Goal: Task Accomplishment & Management: Use online tool/utility

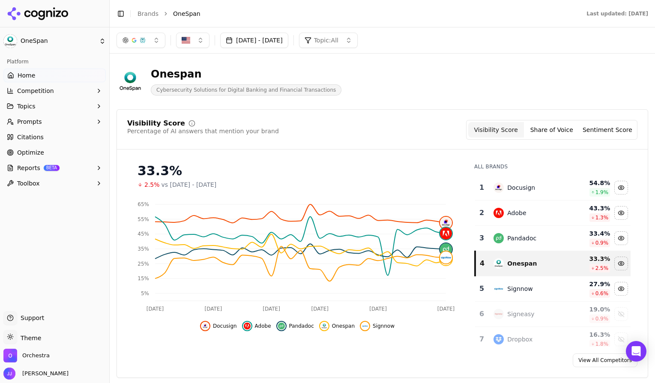
click at [46, 126] on button "Prompts" at bounding box center [54, 122] width 102 height 14
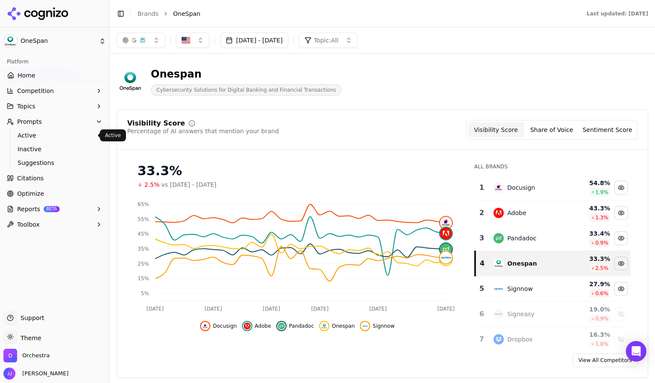
click at [45, 134] on span "Active" at bounding box center [55, 135] width 75 height 9
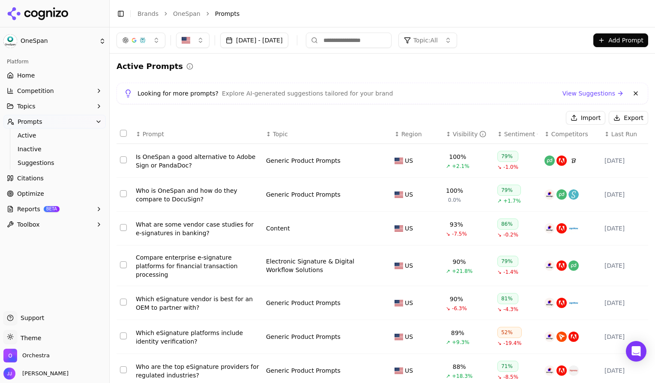
click at [264, 44] on button "[DATE] - [DATE]" at bounding box center [254, 40] width 68 height 15
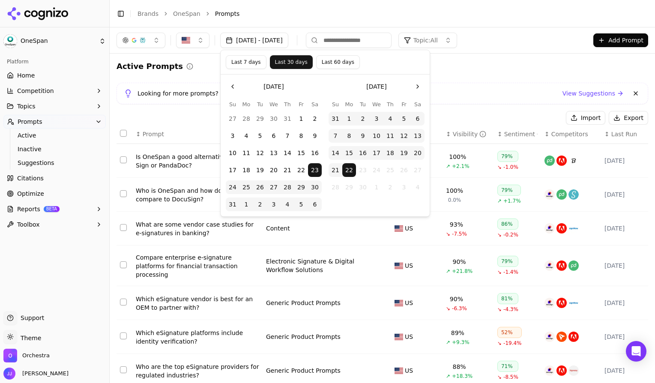
click at [299, 119] on button "1" at bounding box center [301, 119] width 14 height 14
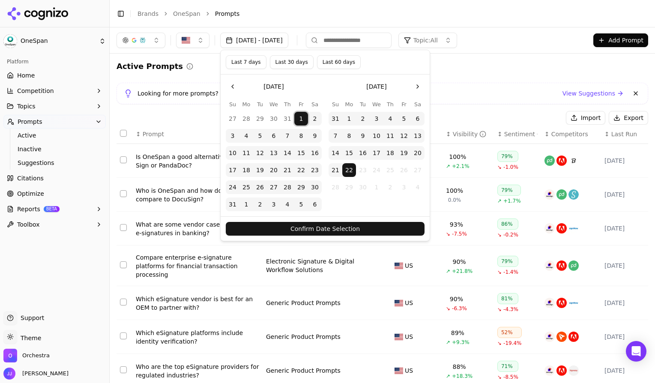
click at [317, 192] on button "30" at bounding box center [315, 187] width 14 height 14
click at [328, 229] on button "Confirm Date Selection" at bounding box center [325, 229] width 199 height 14
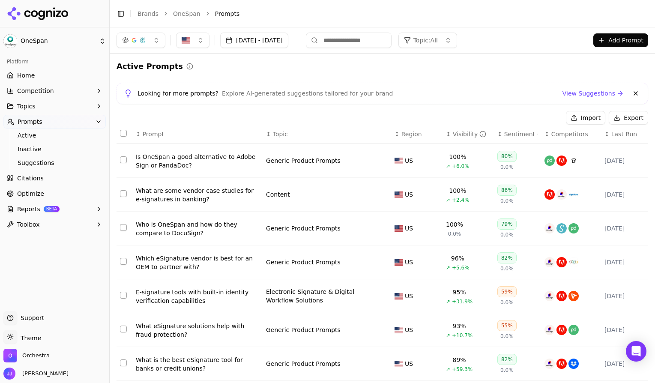
click at [621, 121] on button "Export" at bounding box center [628, 118] width 39 height 14
click at [44, 175] on link "Citations" at bounding box center [54, 178] width 102 height 14
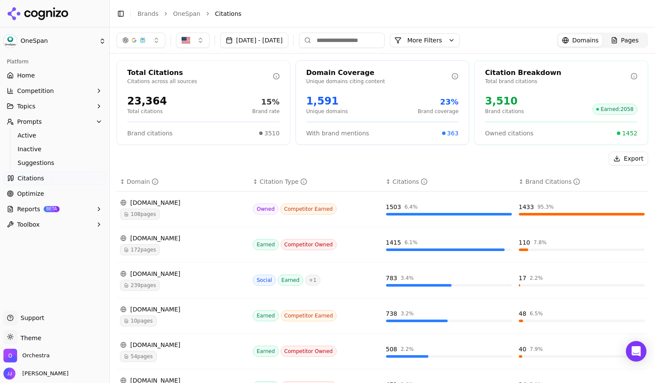
click at [206, 217] on div "108 pages" at bounding box center [183, 214] width 126 height 11
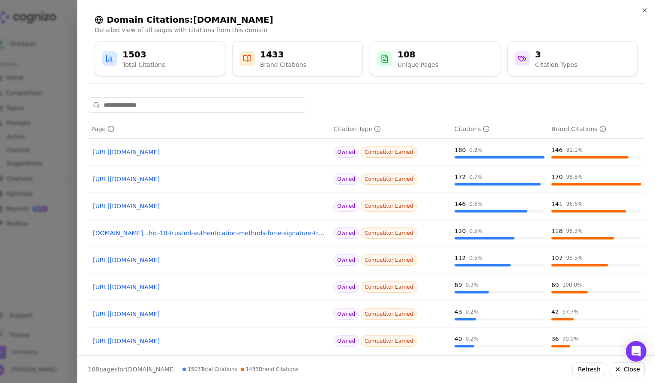
click at [436, 55] on div "108 Unique Pages" at bounding box center [435, 58] width 116 height 21
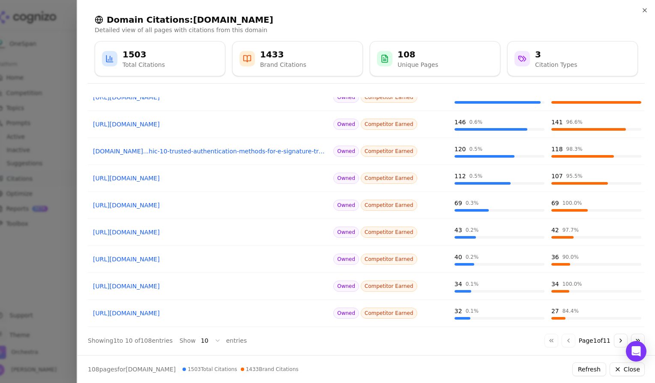
scroll to position [88, 0]
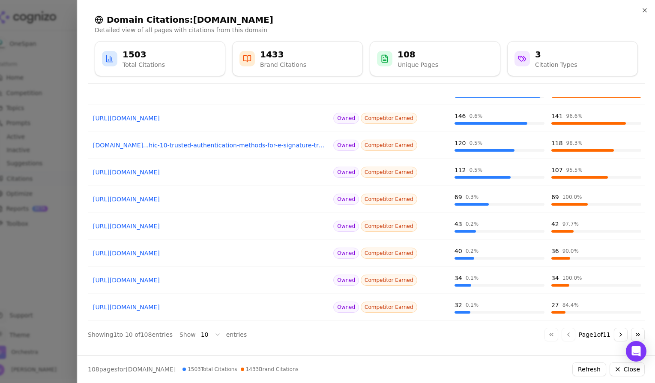
click at [214, 332] on body "OneSpan Platform Home Competition Topics Prompts Active Inactive Suggestions Ci…" at bounding box center [327, 191] width 655 height 383
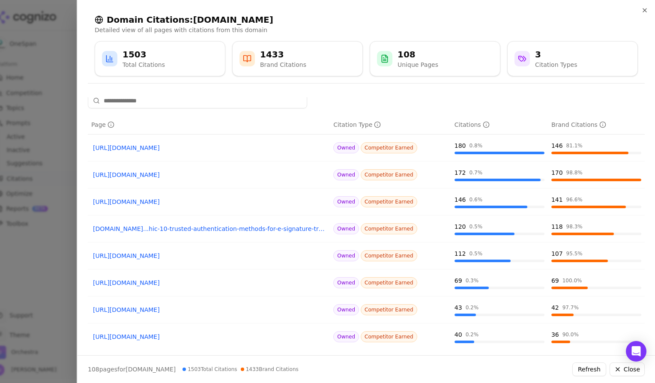
scroll to position [0, 0]
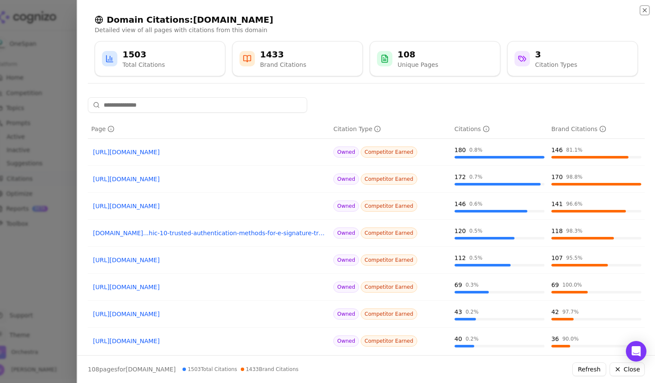
click at [647, 12] on icon "button" at bounding box center [644, 10] width 7 height 7
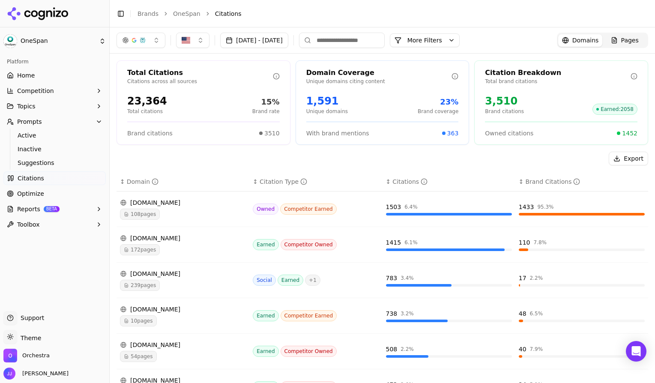
click at [627, 39] on span "Pages" at bounding box center [630, 40] width 18 height 9
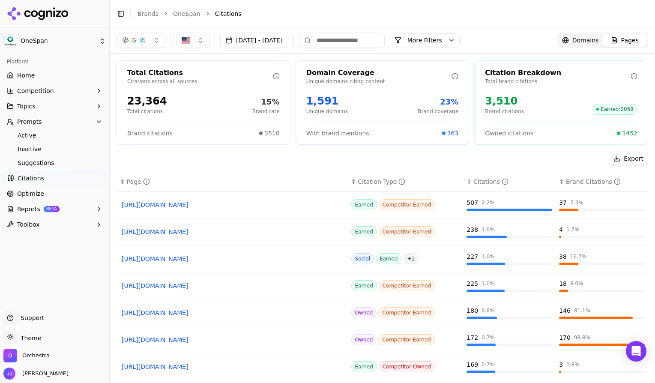
click at [460, 43] on button "More Filters" at bounding box center [425, 40] width 70 height 14
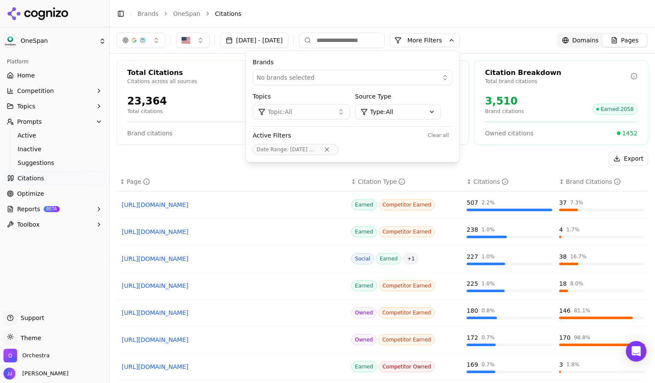
click at [314, 76] on span "No brands selected" at bounding box center [286, 77] width 58 height 9
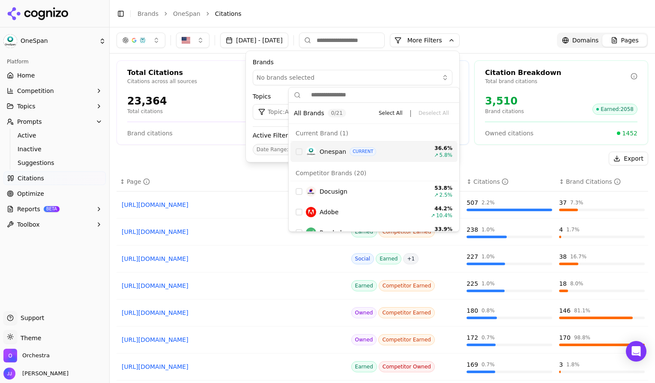
click at [315, 155] on div "Onespan CURRENT" at bounding box center [364, 152] width 117 height 10
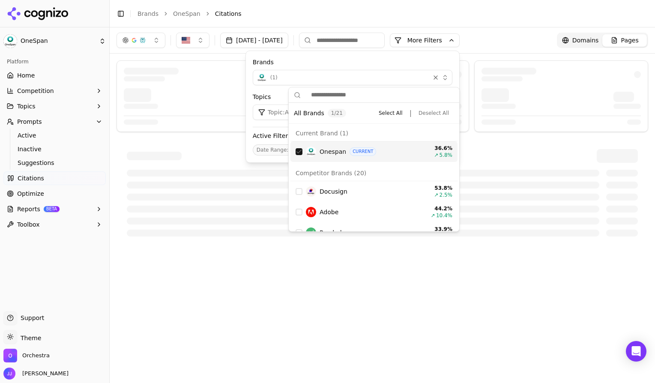
click at [382, 64] on label "Brands" at bounding box center [353, 62] width 200 height 9
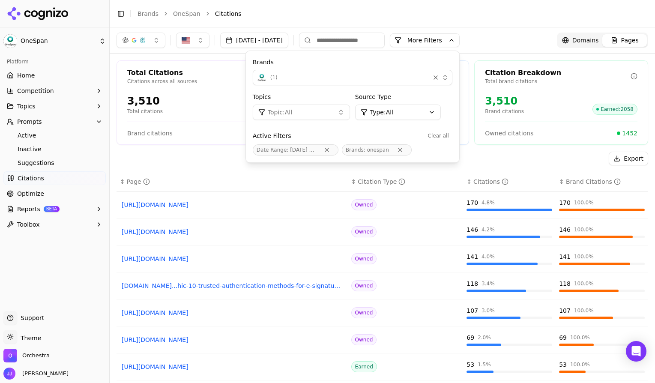
click at [213, 161] on div "Export" at bounding box center [383, 159] width 532 height 14
click at [460, 43] on button "More Filters" at bounding box center [425, 40] width 70 height 14
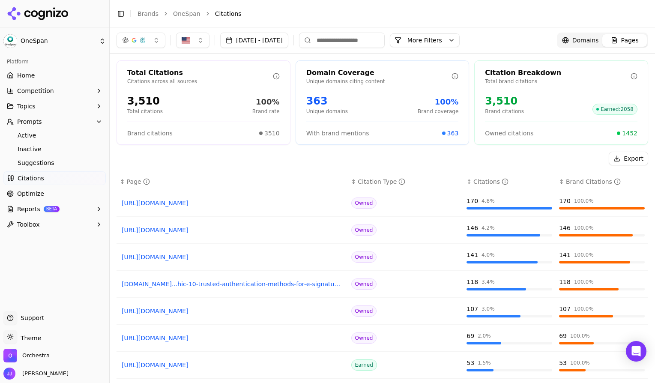
scroll to position [3, 0]
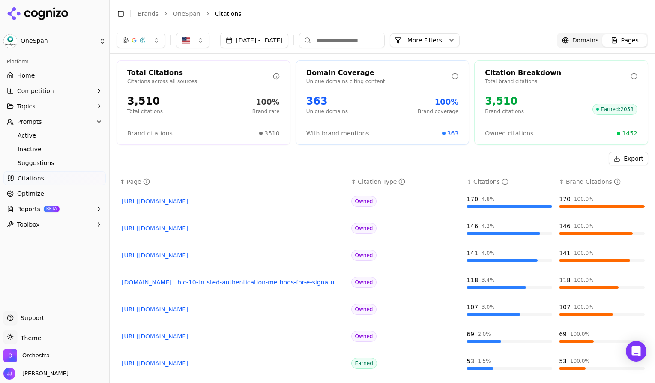
click at [632, 161] on button "Export" at bounding box center [628, 159] width 39 height 14
